Goal: Contribute content

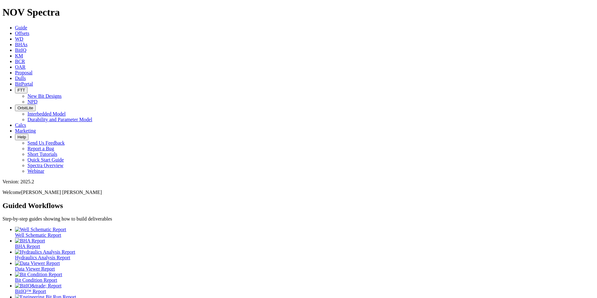
click at [26, 76] on link "Dulls" at bounding box center [20, 78] width 11 height 5
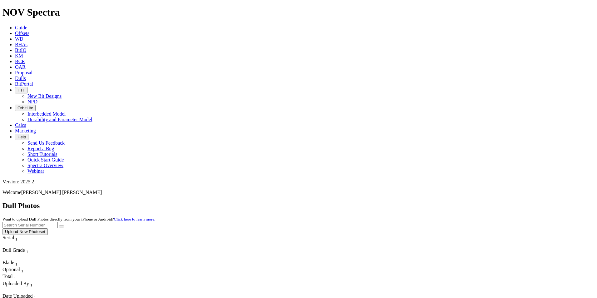
click at [48, 228] on button "Upload New Photoset" at bounding box center [24, 231] width 45 height 7
